Goal: Navigation & Orientation: Find specific page/section

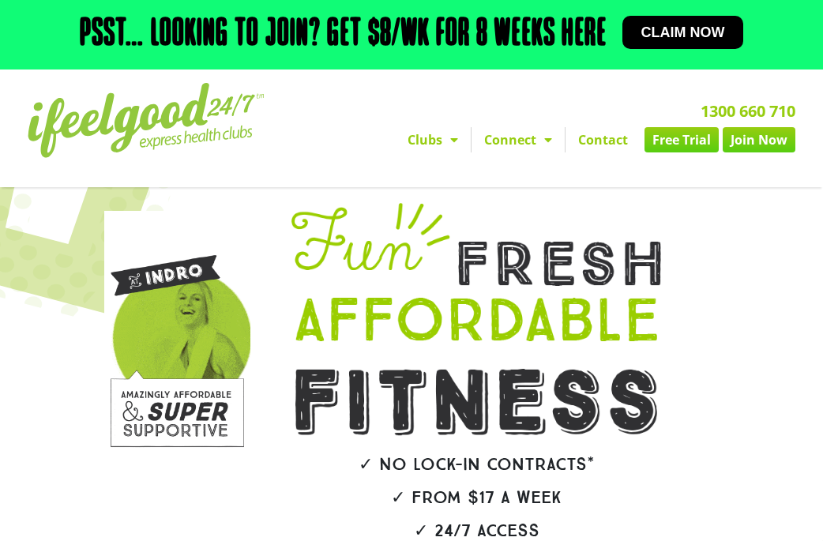
click at [444, 145] on span "Menu" at bounding box center [450, 140] width 16 height 28
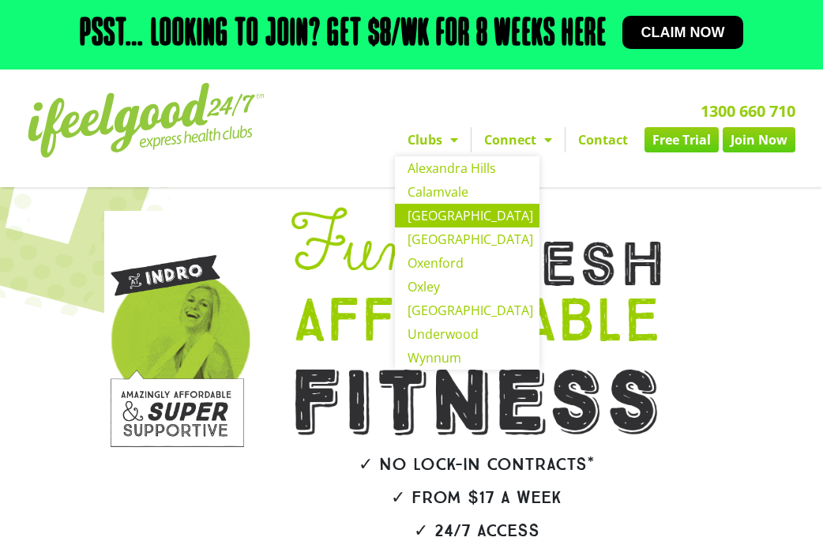
click at [461, 221] on link "[GEOGRAPHIC_DATA]" at bounding box center [467, 216] width 145 height 24
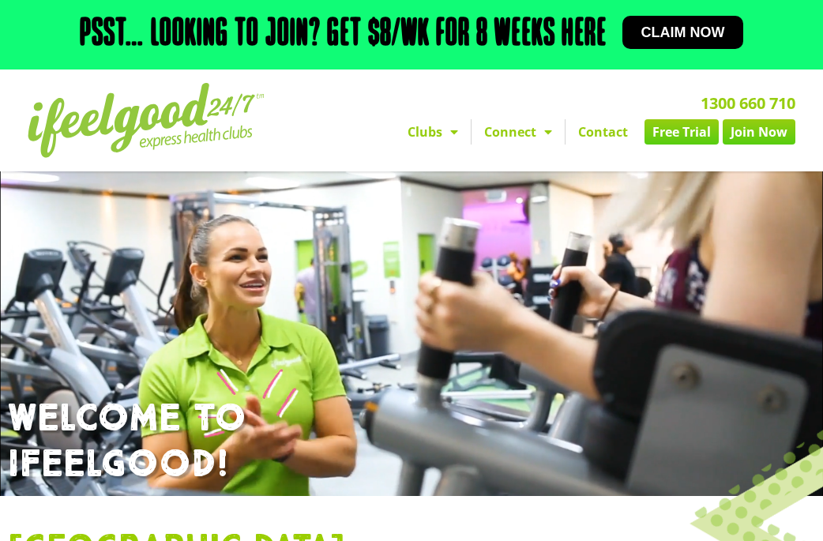
click at [444, 136] on span "Menu" at bounding box center [450, 132] width 16 height 28
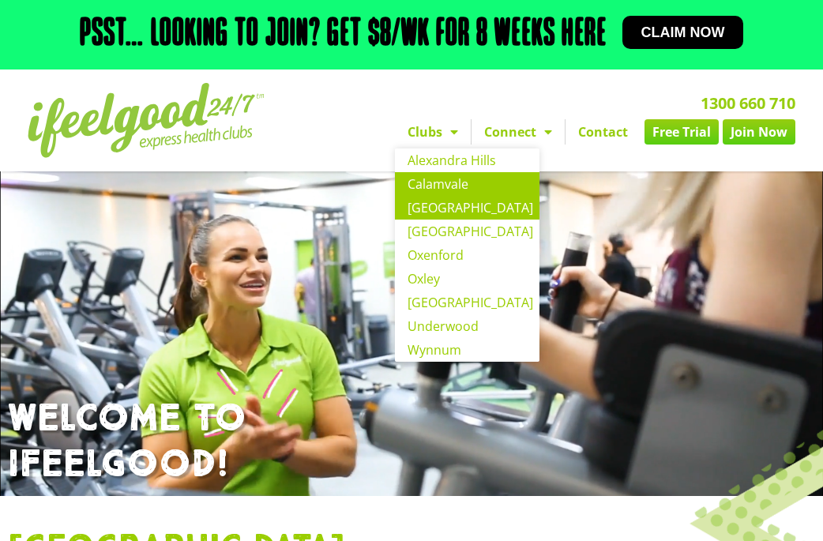
click at [440, 185] on link "Calamvale" at bounding box center [467, 184] width 145 height 24
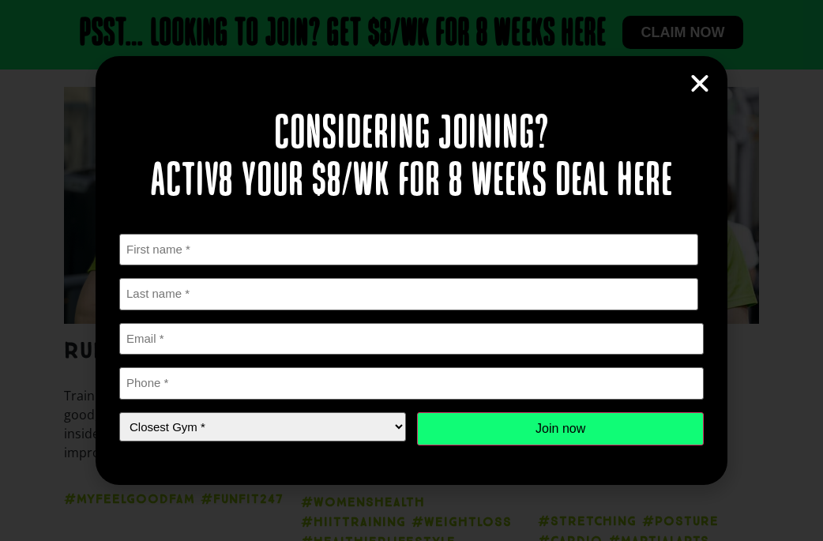
scroll to position [1871, 0]
click at [703, 90] on icon "Close" at bounding box center [700, 84] width 24 height 24
